Goal: Information Seeking & Learning: Learn about a topic

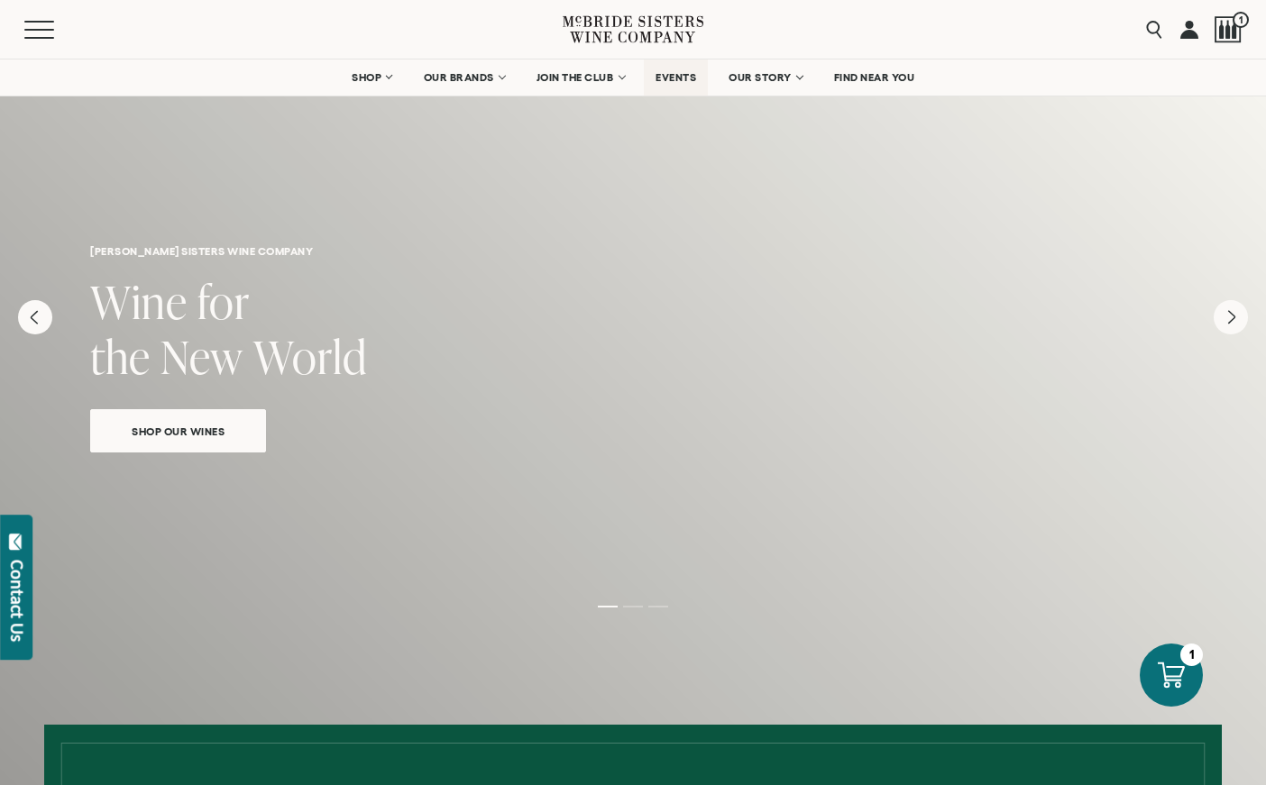
click at [690, 79] on span "EVENTS" at bounding box center [675, 77] width 41 height 13
